Goal: Task Accomplishment & Management: Manage account settings

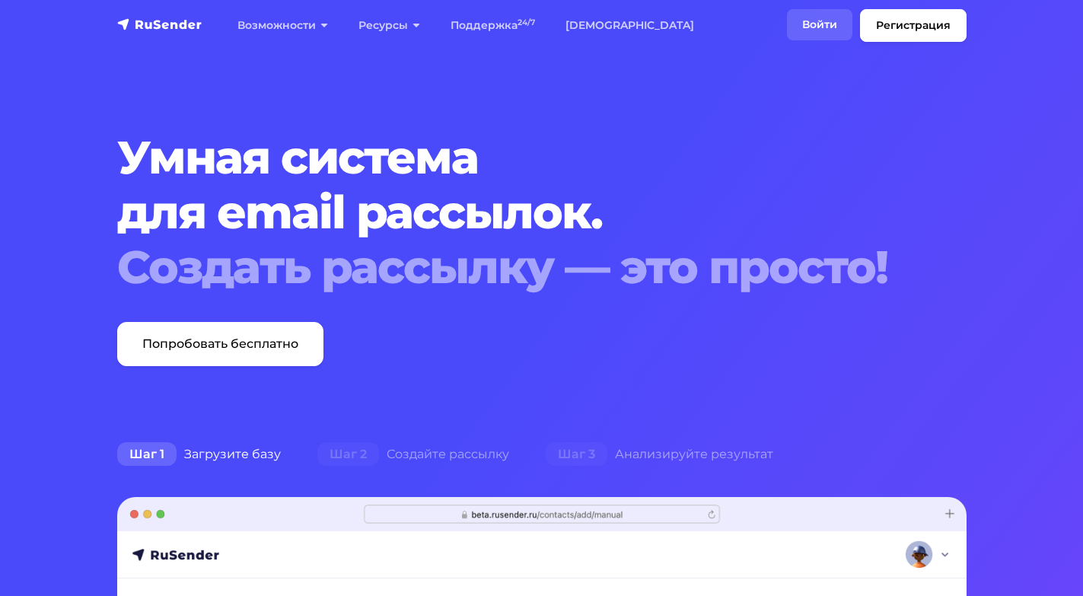
click at [828, 26] on link "Войти" at bounding box center [819, 24] width 65 height 31
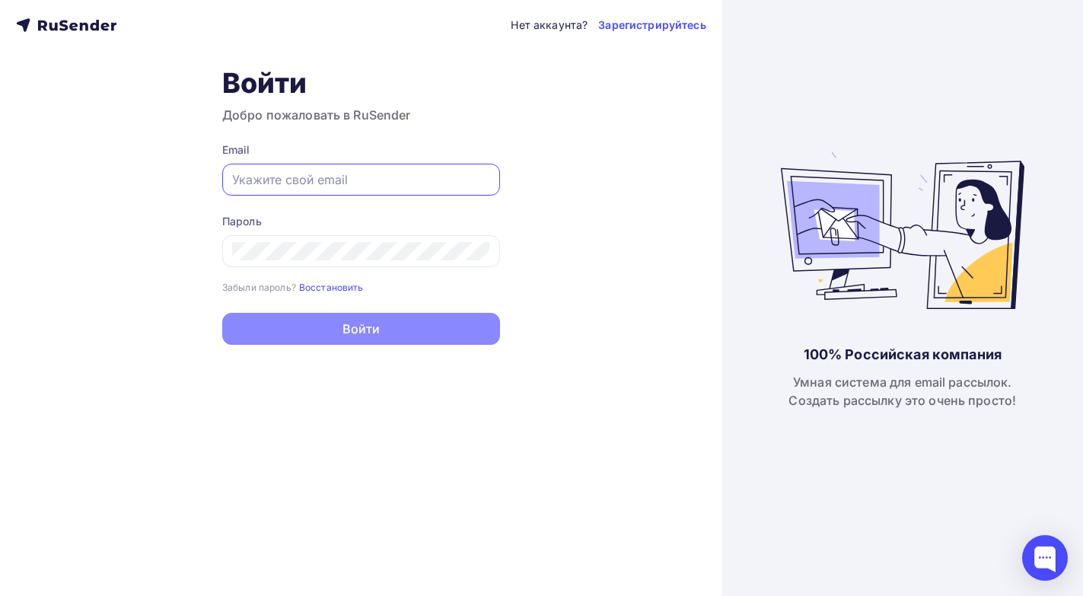
click at [337, 179] on input "text" at bounding box center [361, 179] width 258 height 18
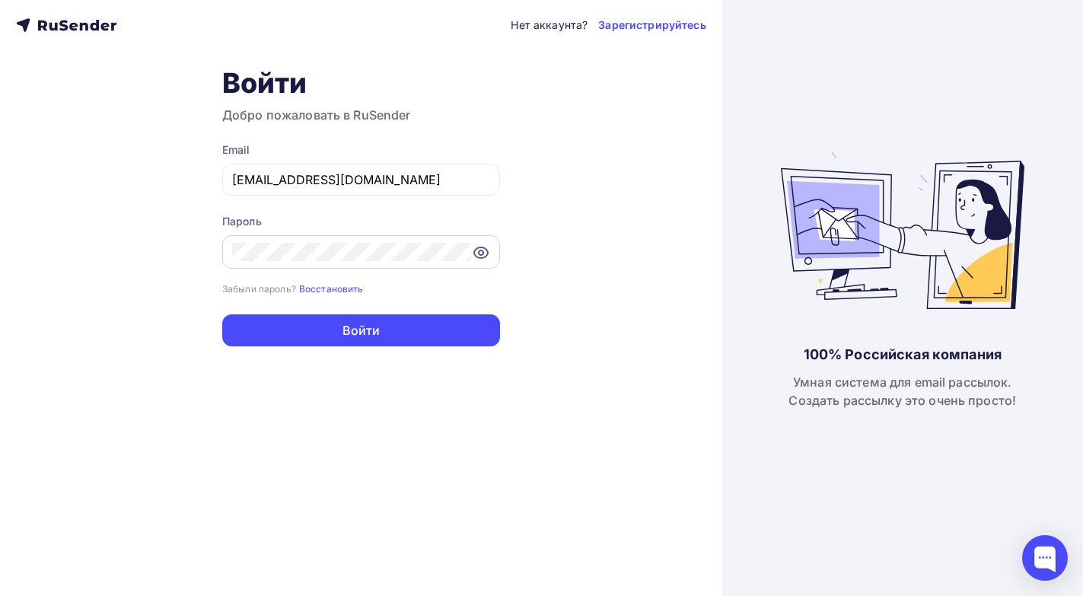
click at [480, 254] on icon at bounding box center [481, 252] width 18 height 18
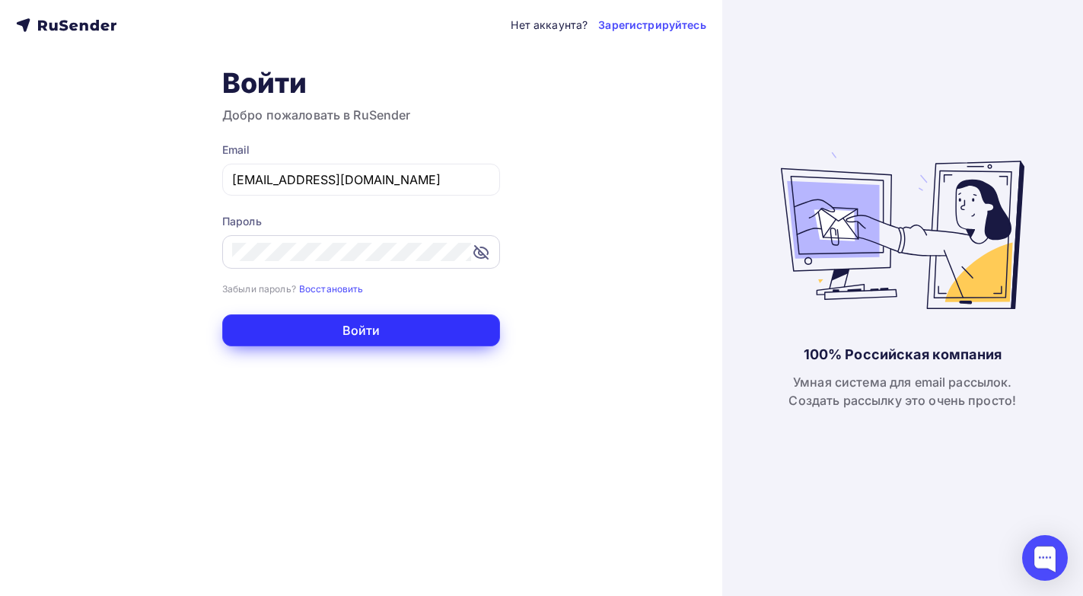
click at [399, 327] on button "Войти" at bounding box center [361, 330] width 278 height 32
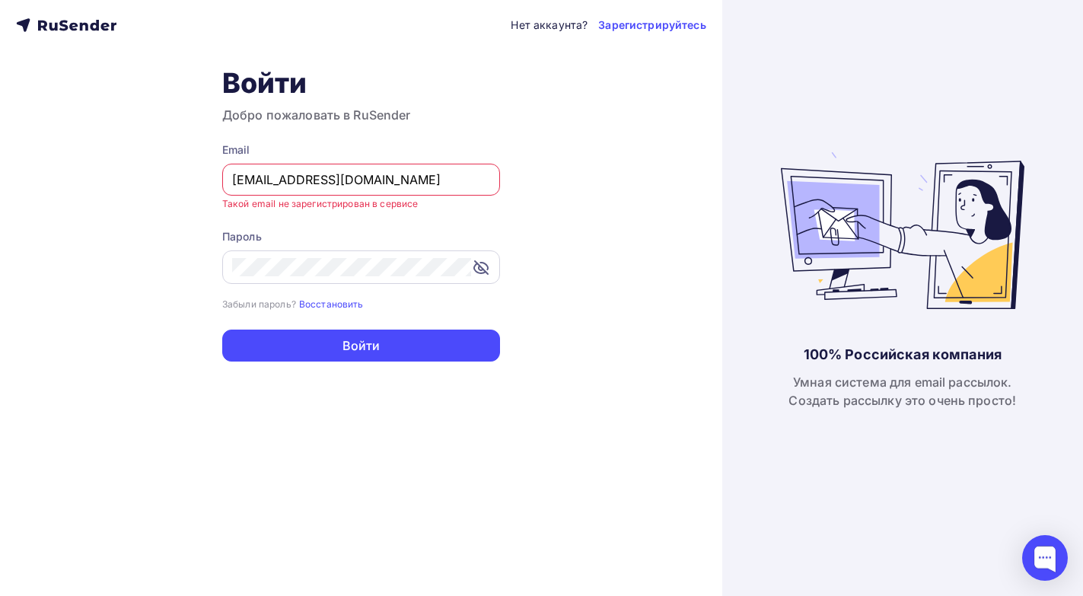
click at [259, 182] on input "airat19624@mail.ru" at bounding box center [361, 179] width 258 height 18
click at [240, 184] on input "airat19624@mail.ru" at bounding box center [361, 179] width 258 height 18
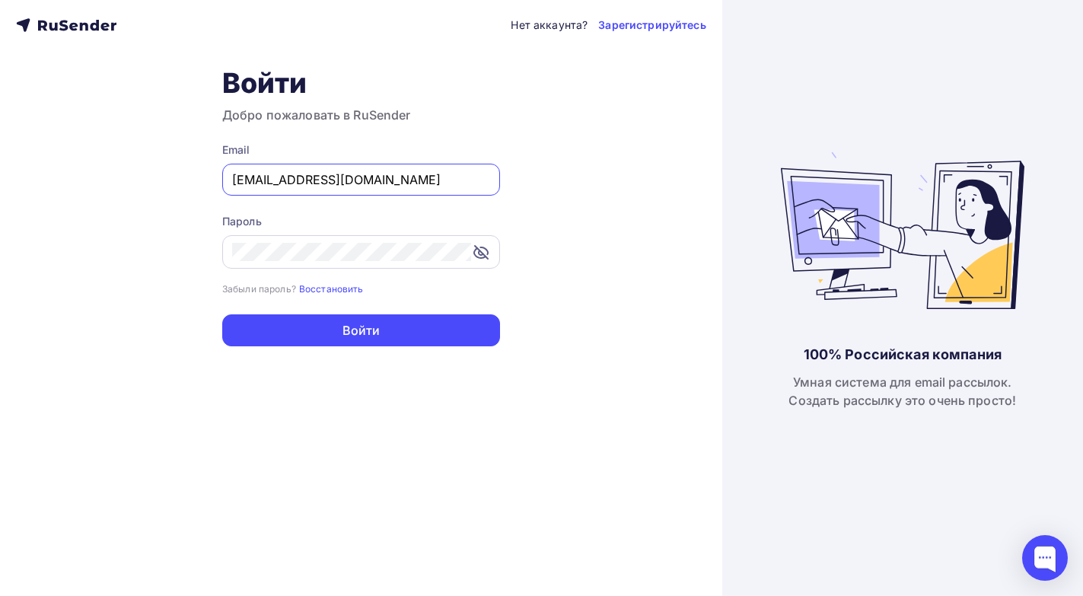
type input "airat19624@mail.ru"
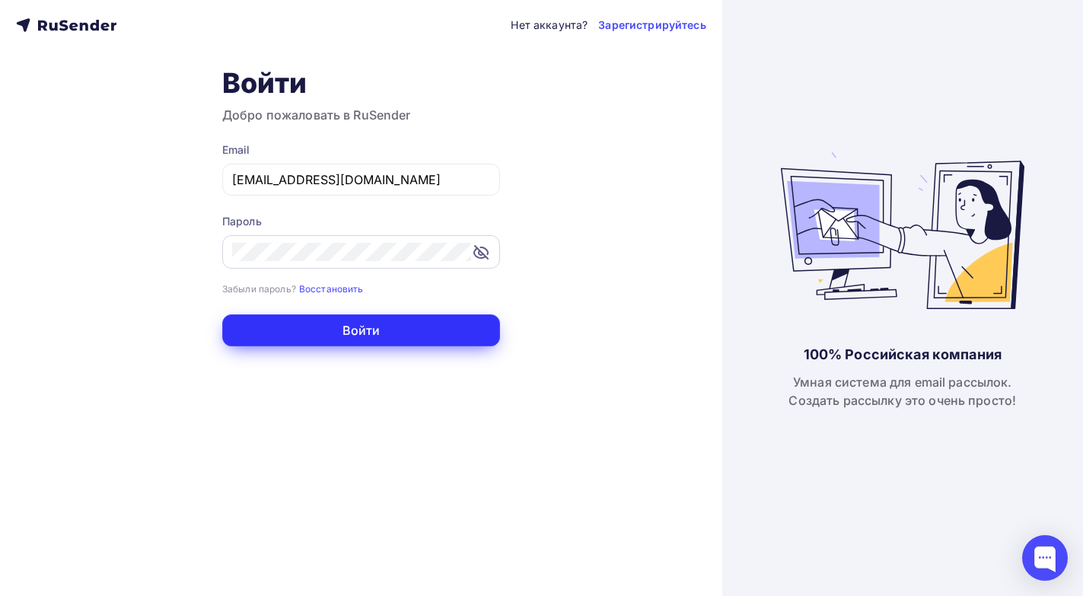
click at [298, 331] on button "Войти" at bounding box center [361, 330] width 278 height 32
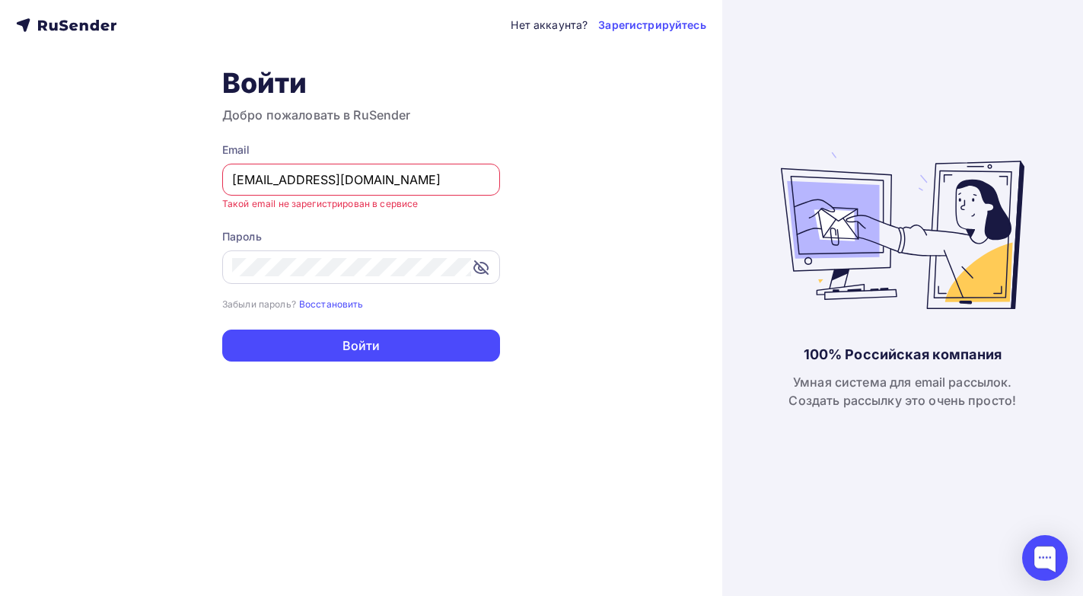
click at [370, 181] on input "airat19624@mail.ru" at bounding box center [361, 179] width 258 height 18
drag, startPoint x: 370, startPoint y: 181, endPoint x: 227, endPoint y: 186, distance: 143.1
click at [227, 186] on div "airat19624@mail.ru" at bounding box center [361, 180] width 278 height 32
